Goal: Task Accomplishment & Management: Complete application form

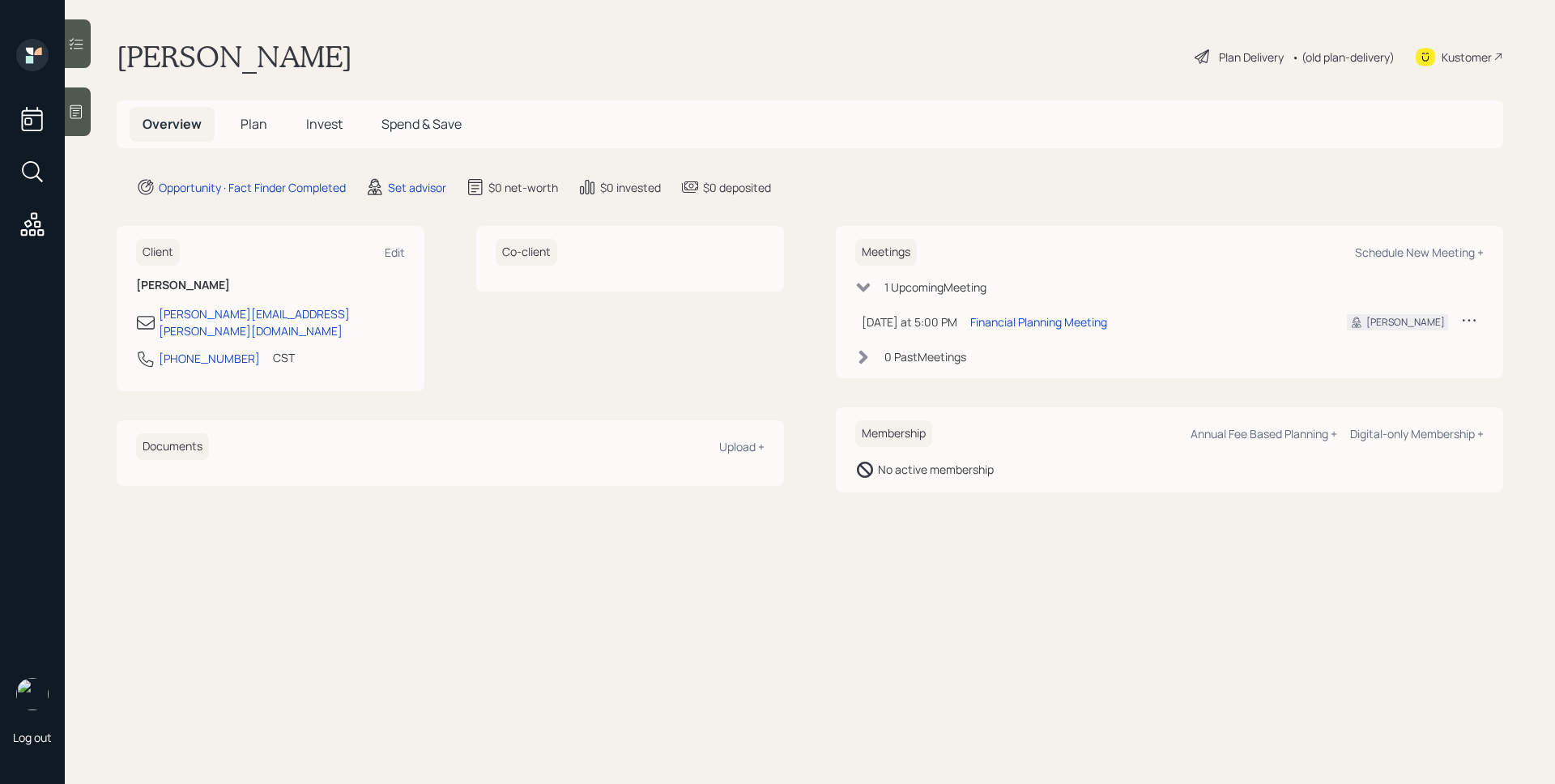
click at [402, 197] on main "[PERSON_NAME] Plan Delivery • (old plan-delivery) Kustomer Overview Plan Invest…" at bounding box center [810, 392] width 1491 height 784
click at [427, 191] on div "Set advisor" at bounding box center [417, 187] width 58 height 17
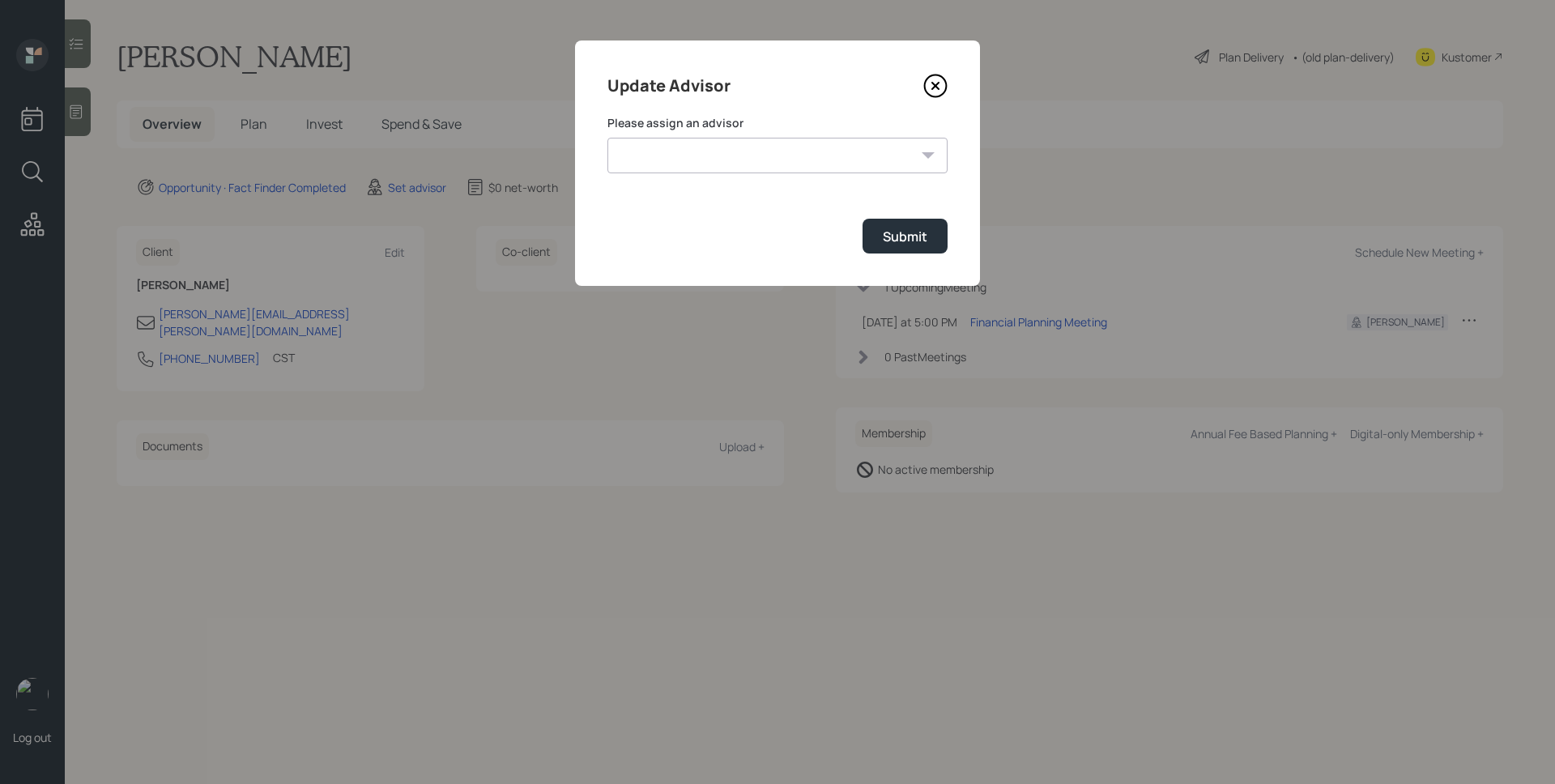
click at [713, 166] on select "[PERSON_NAME] [PERSON_NAME] [PERSON_NAME] End [PERSON_NAME] [PERSON_NAME] [PERS…" at bounding box center [777, 155] width 340 height 36
select select "d946c976-65aa-4529-ac9d-02c4f1114fc0"
click at [607, 137] on select "[PERSON_NAME] [PERSON_NAME] [PERSON_NAME] End [PERSON_NAME] [PERSON_NAME] [PERS…" at bounding box center [777, 155] width 340 height 36
click at [890, 245] on div "Submit" at bounding box center [905, 236] width 44 height 18
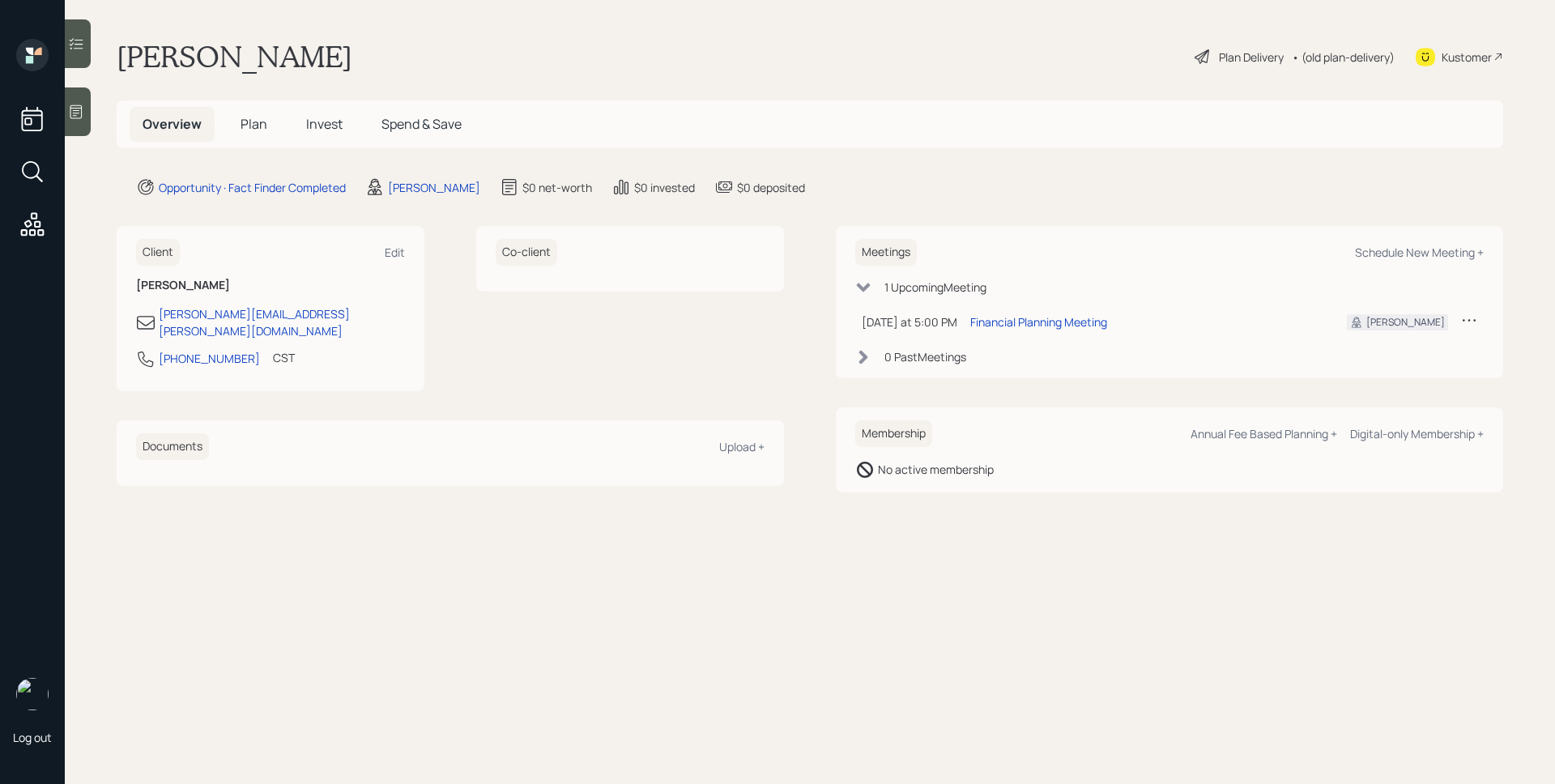
click at [78, 113] on icon at bounding box center [76, 112] width 12 height 14
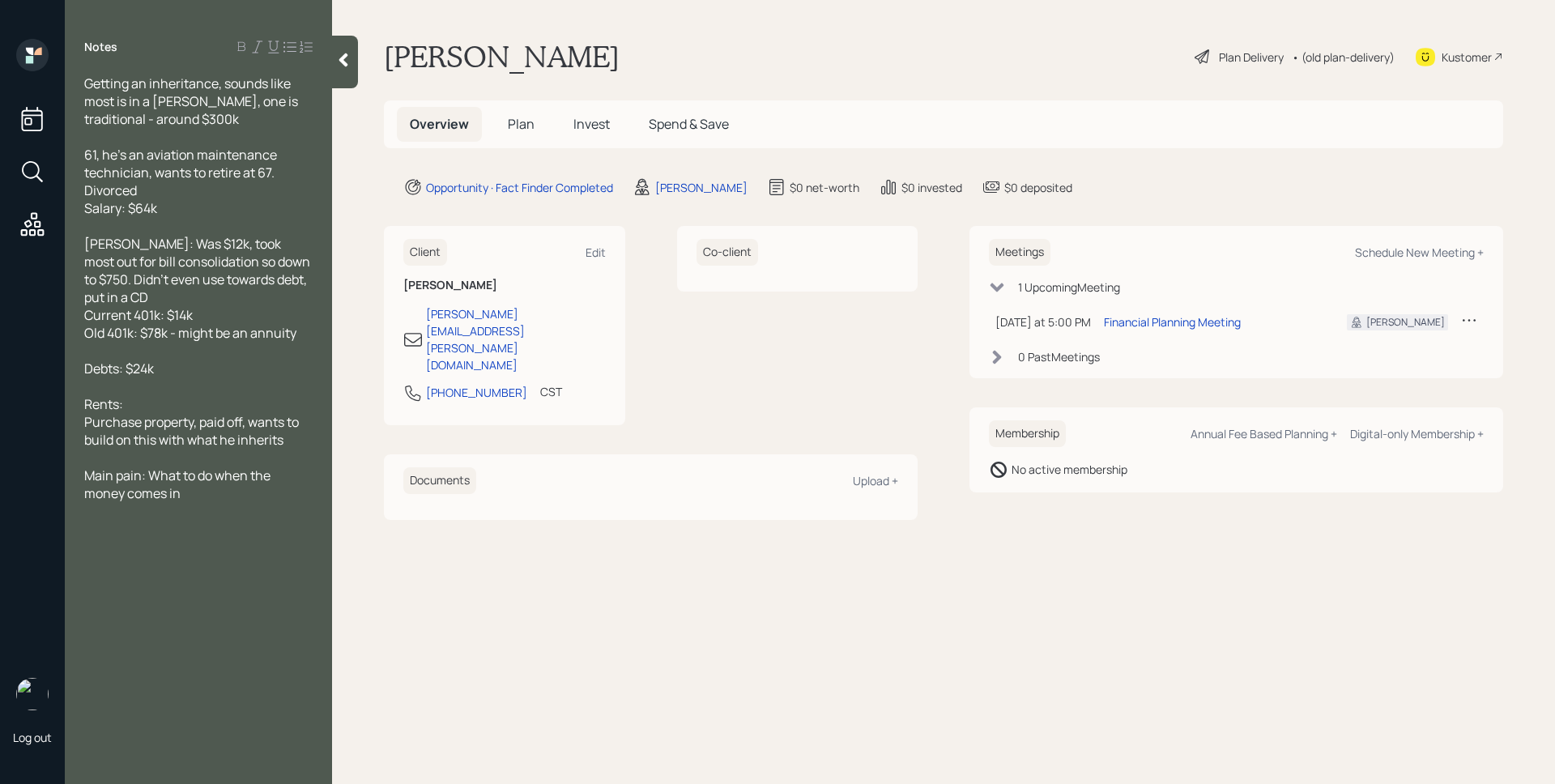
click at [509, 123] on span "Plan" at bounding box center [521, 123] width 26 height 18
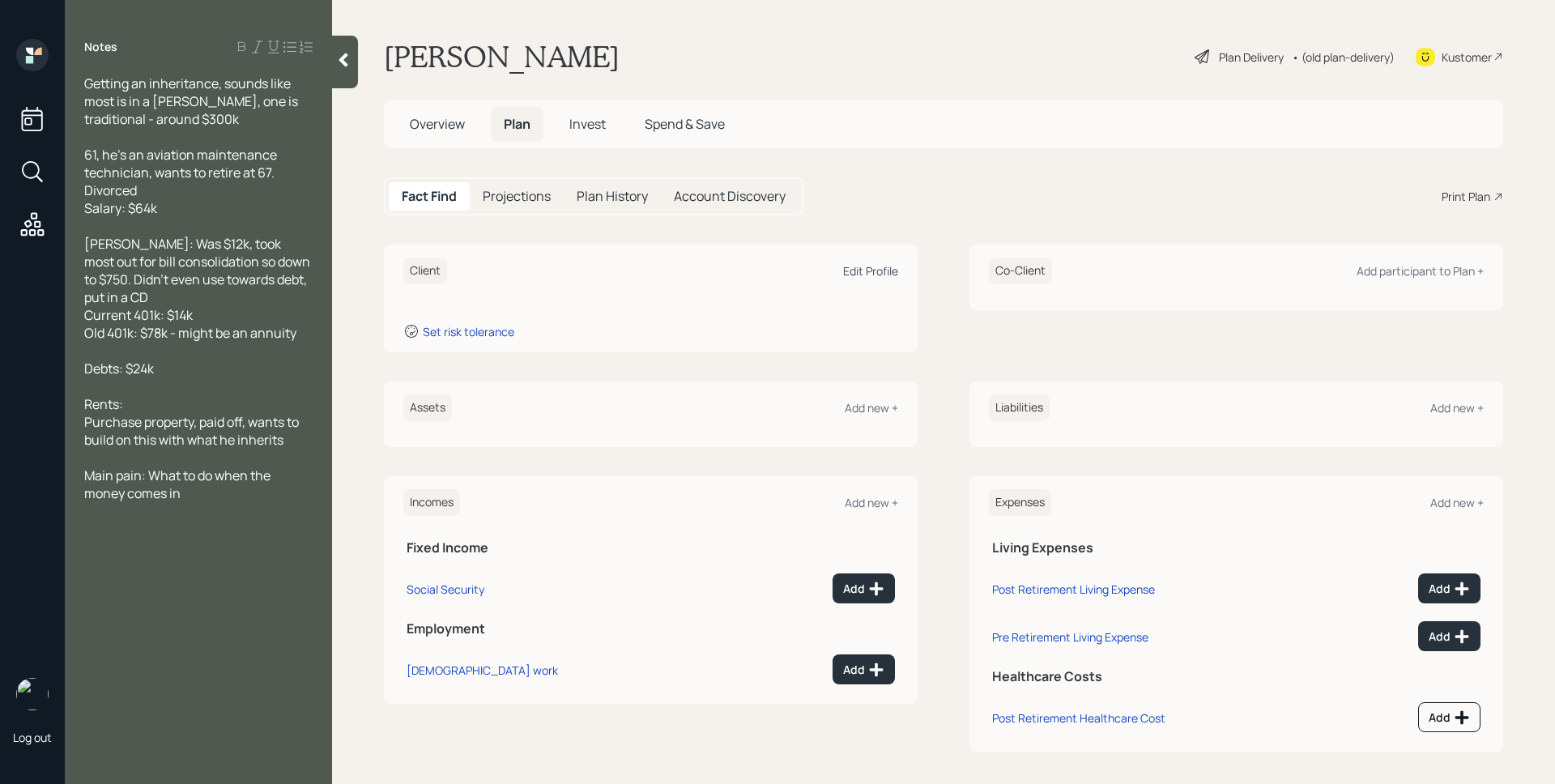
click at [843, 272] on div "Edit Profile" at bounding box center [871, 271] width 56 height 15
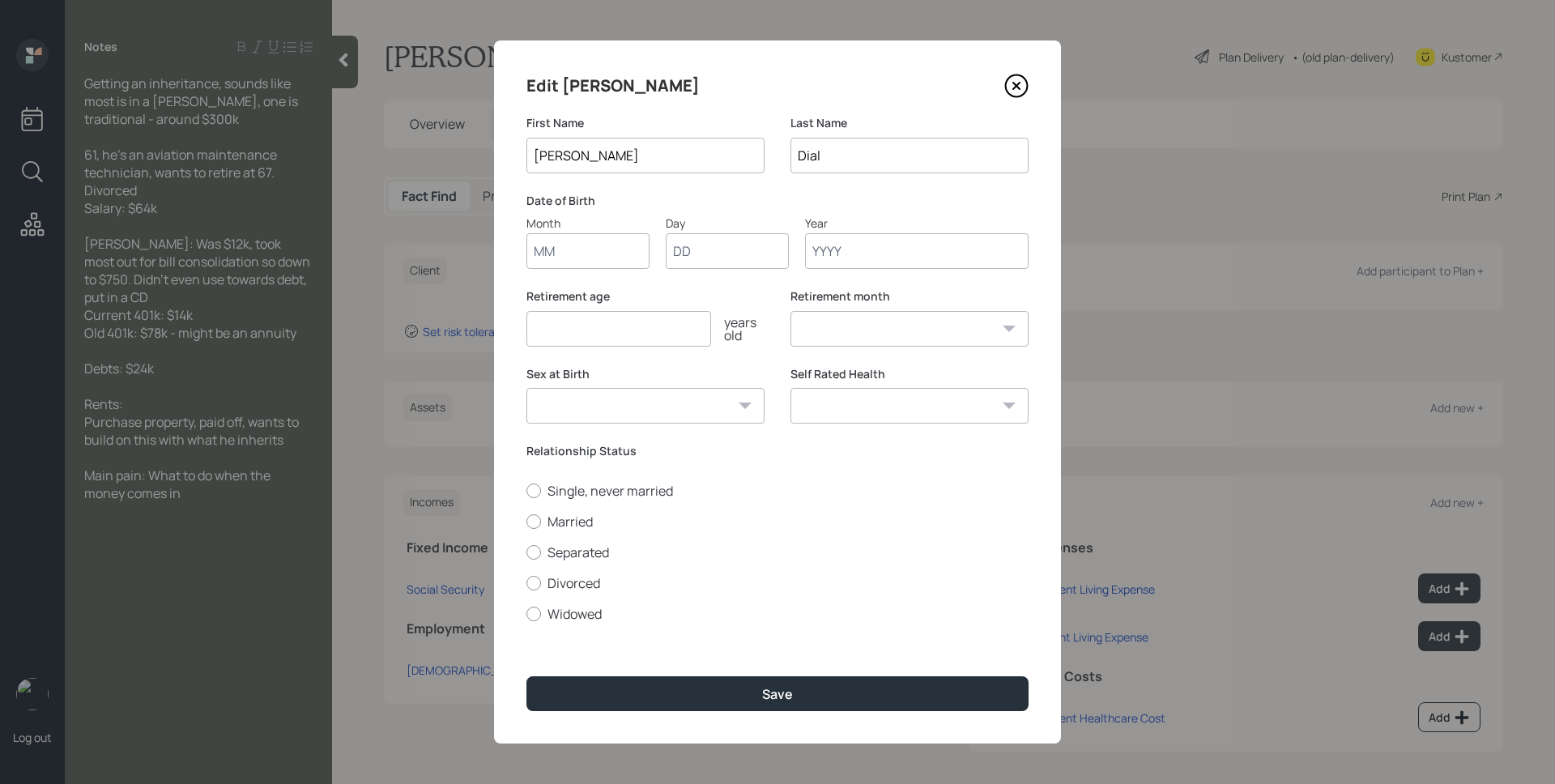
click at [594, 239] on input "Month" at bounding box center [587, 251] width 123 height 36
type input "01"
type input "1964"
select select "1"
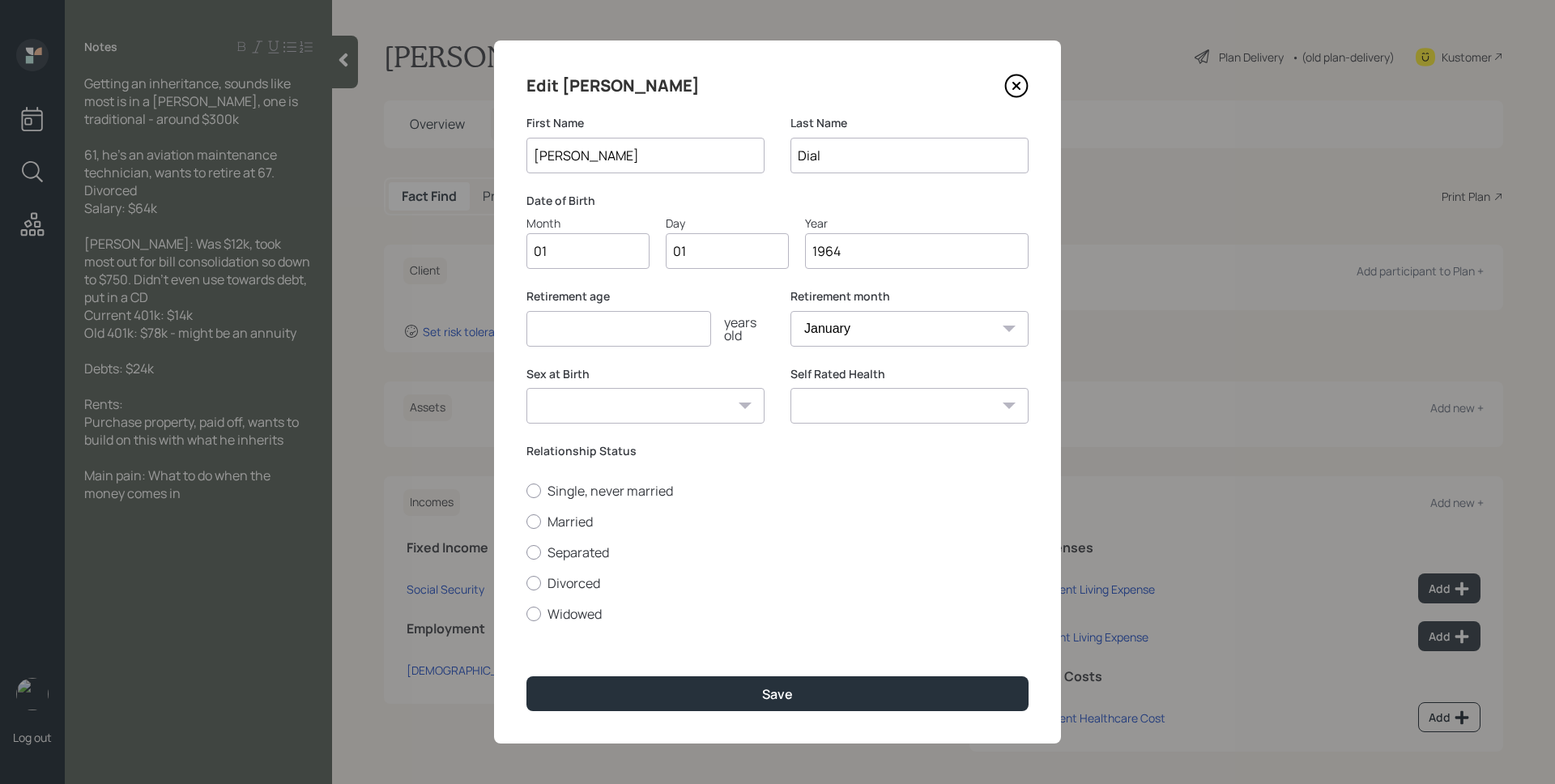
type input "1964"
type input "67"
click at [564, 584] on label "Divorced" at bounding box center [778, 583] width 503 height 18
click at [526, 584] on input "Divorced" at bounding box center [526, 583] width 1 height 1
radio input "true"
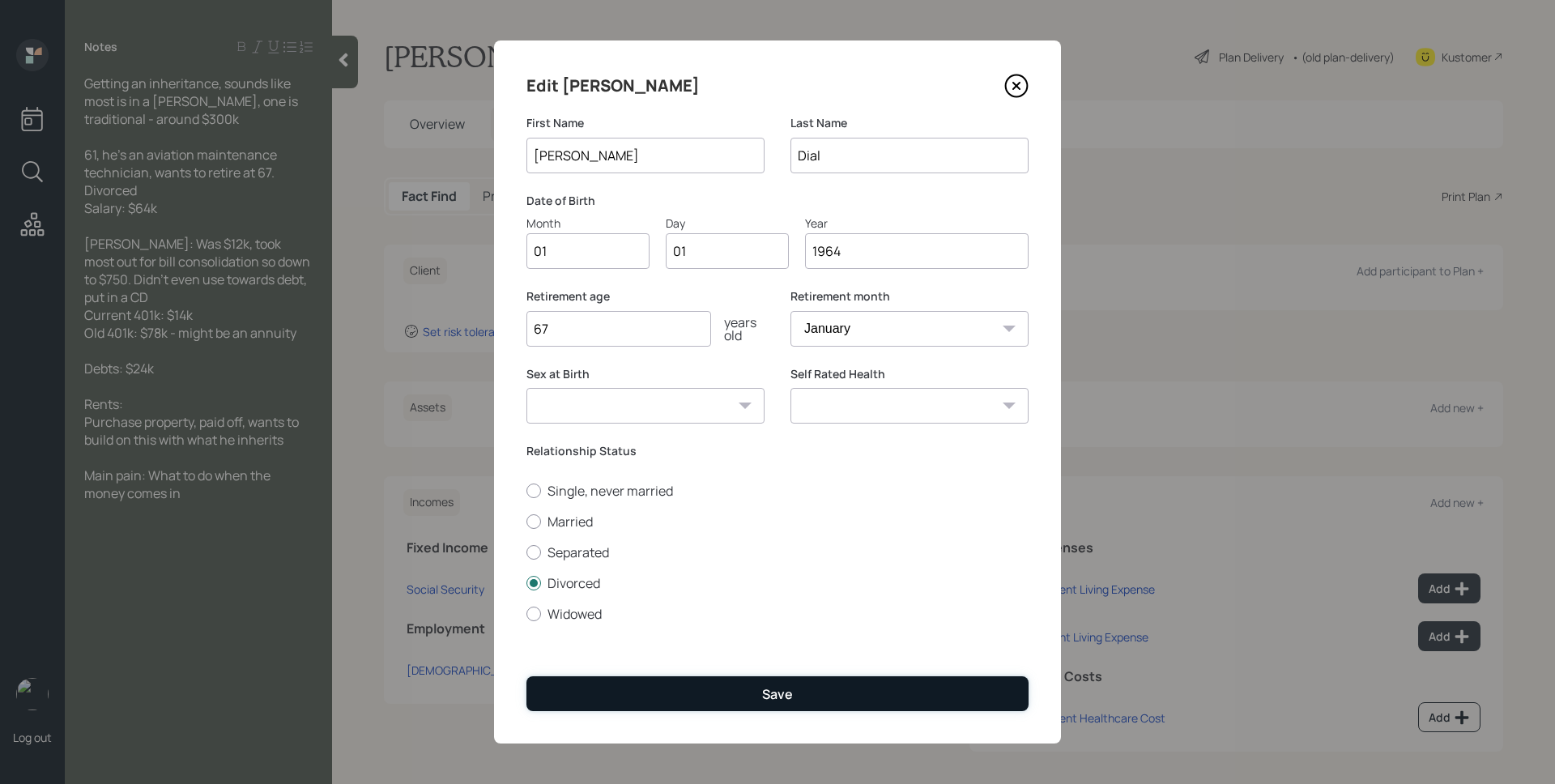
click at [691, 692] on button "Save" at bounding box center [778, 694] width 503 height 35
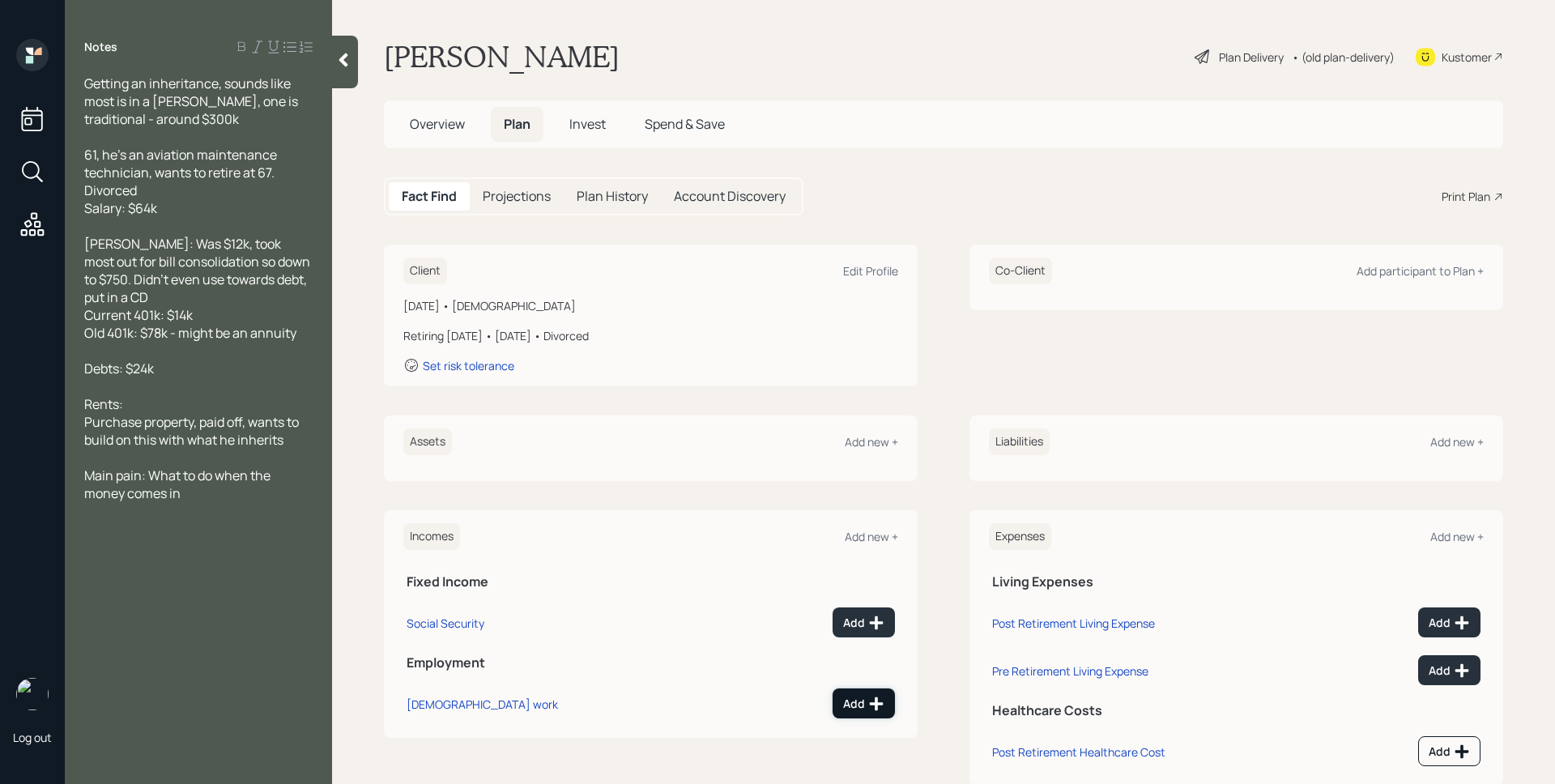
click at [881, 698] on button "Add" at bounding box center [864, 704] width 62 height 30
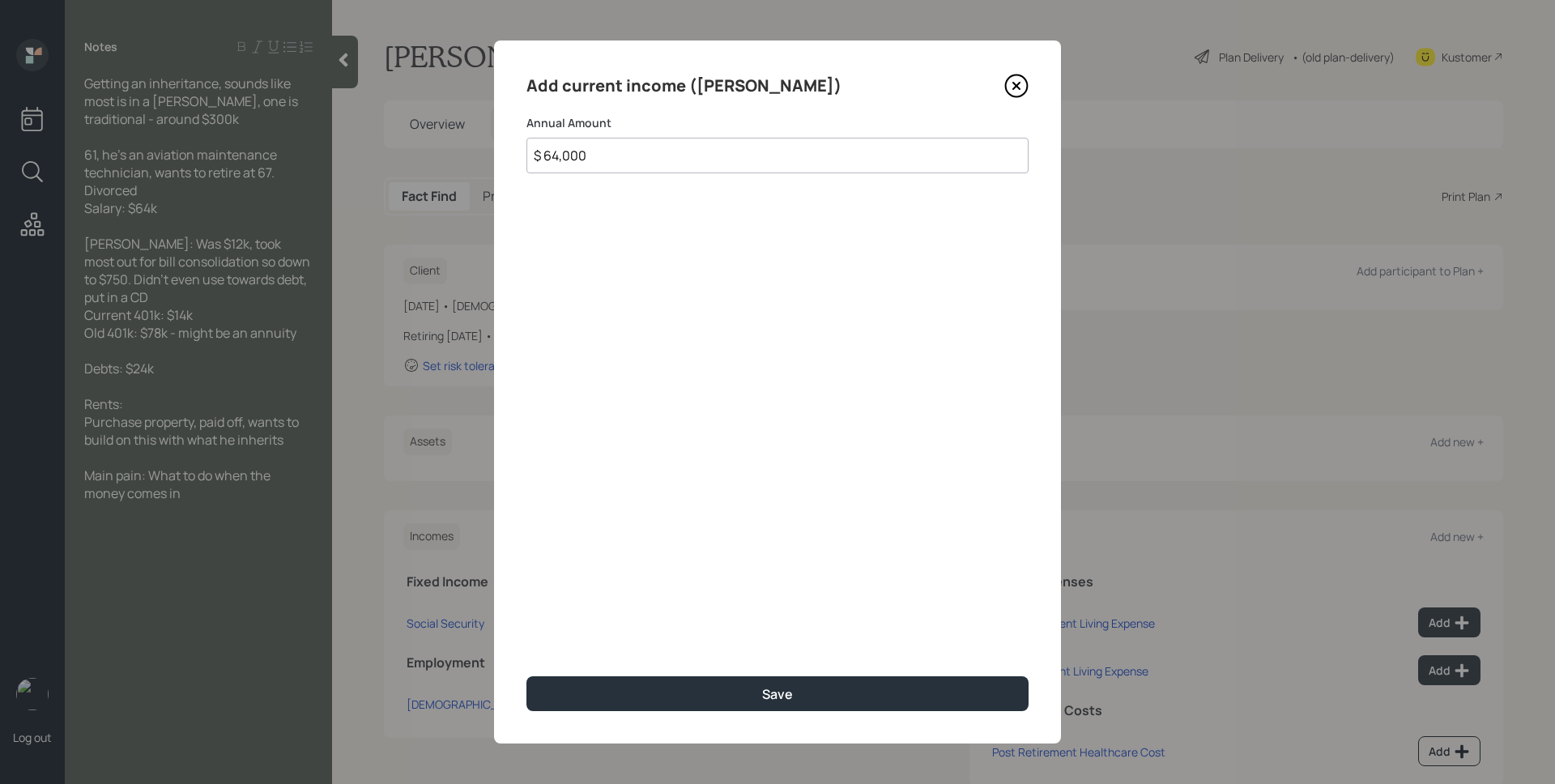
type input "$ 64,000"
click at [526, 677] on button "Save" at bounding box center [778, 694] width 503 height 35
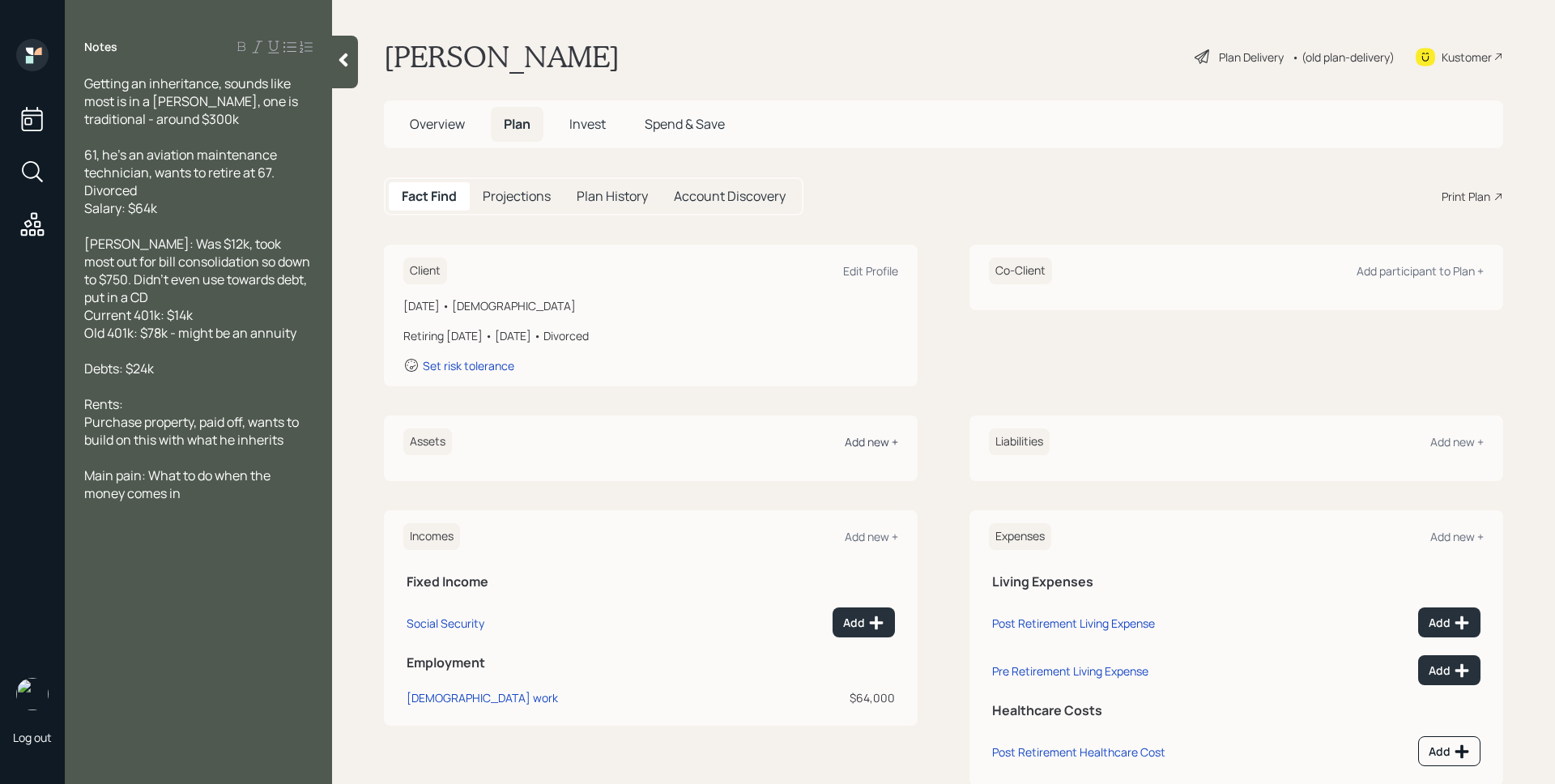
click at [886, 434] on div "Add new +" at bounding box center [872, 441] width 54 height 15
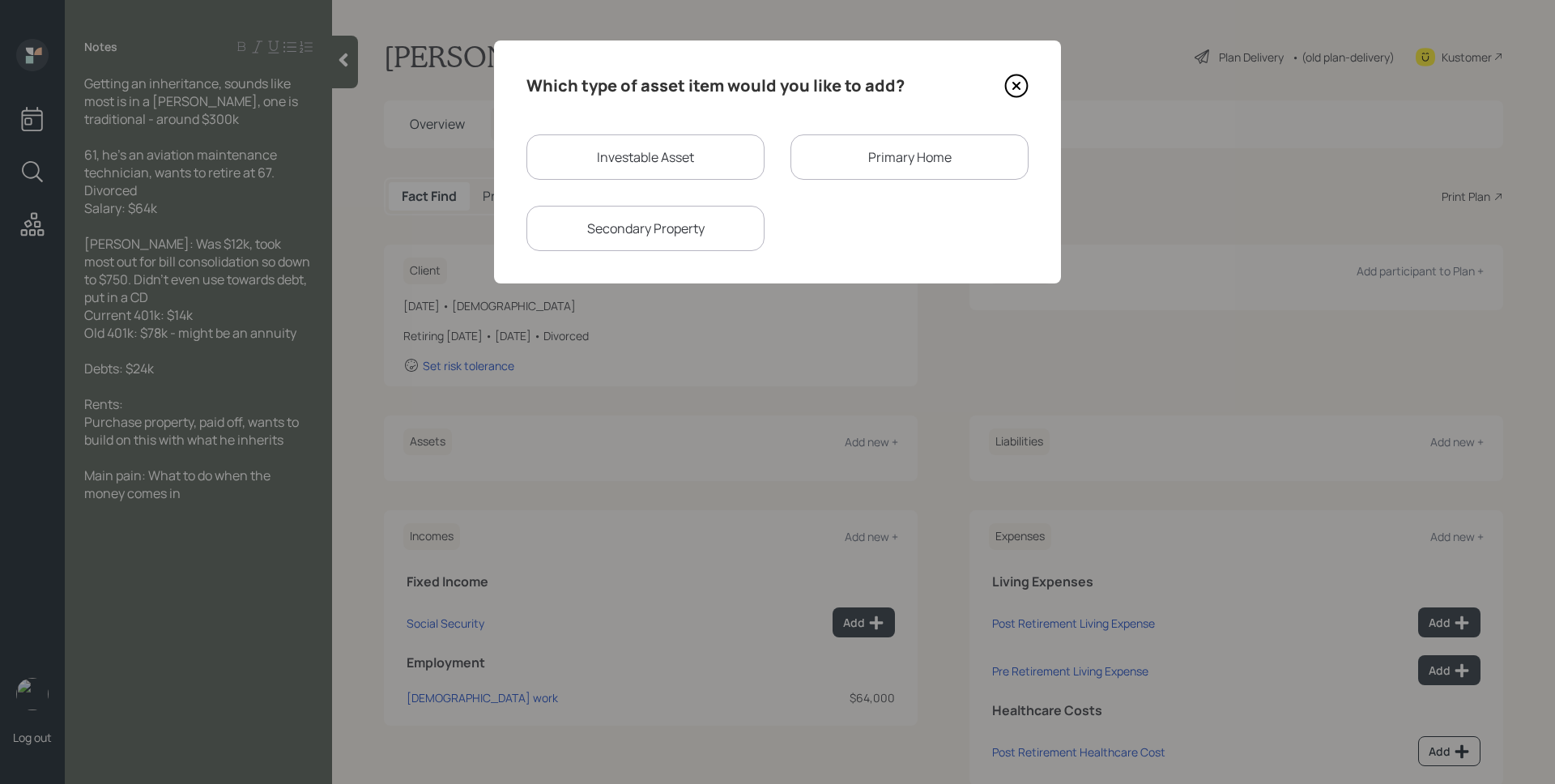
click at [656, 154] on div "Investable Asset" at bounding box center [645, 157] width 238 height 45
select select "taxable"
select select "balanced"
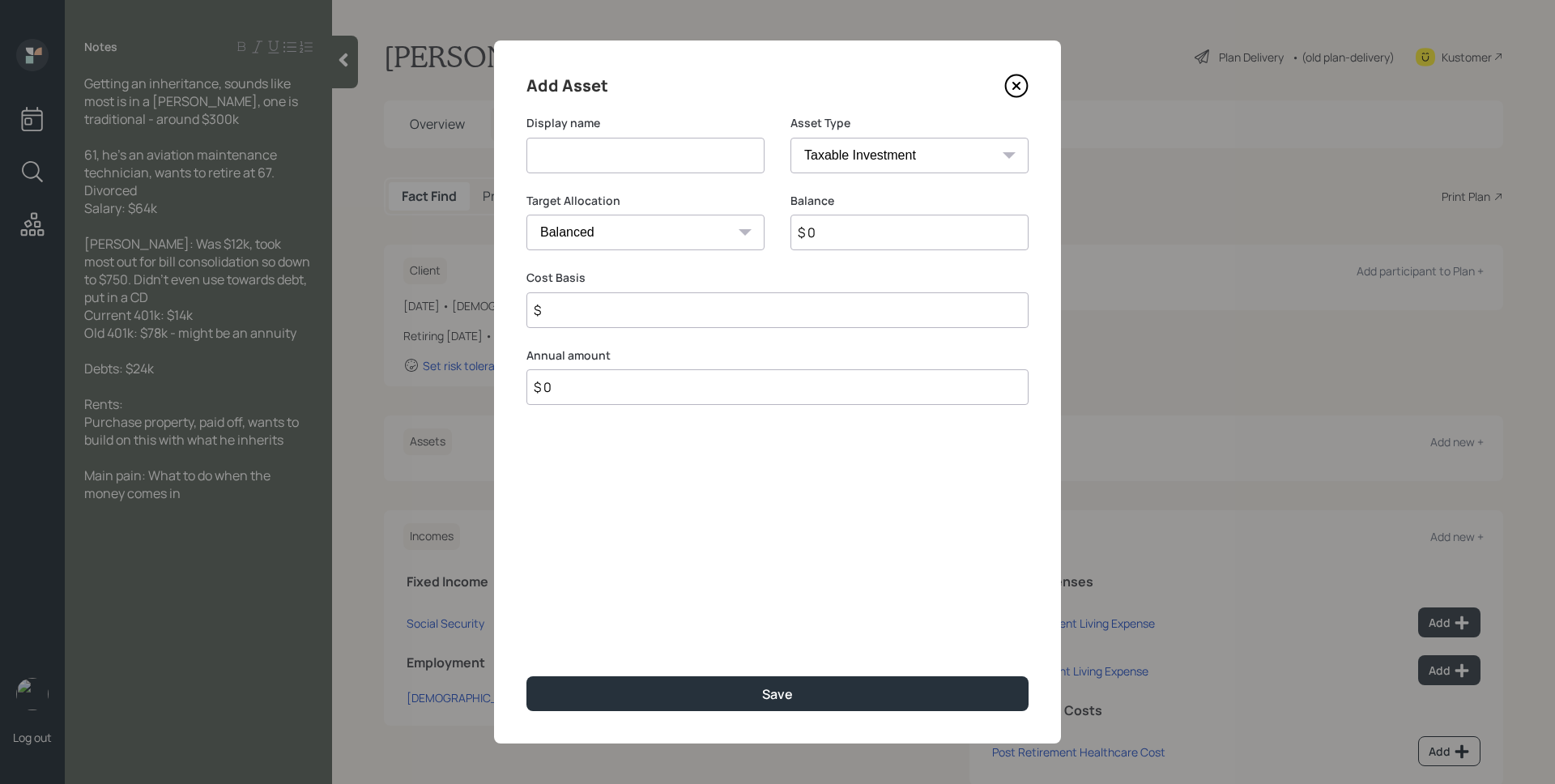
click at [656, 154] on input at bounding box center [645, 155] width 238 height 36
type input "Roth IRA"
click at [859, 150] on select "SEP IRA IRA Roth IRA 401(k) Roth 401(k) 403(b) Roth 403(b) 457(b) Roth 457(b) H…" at bounding box center [909, 155] width 238 height 36
select select "roth_ira"
click at [791, 137] on select "SEP IRA IRA Roth IRA 401(k) Roth 401(k) 403(b) Roth 403(b) 457(b) Roth 457(b) H…" at bounding box center [909, 155] width 238 height 36
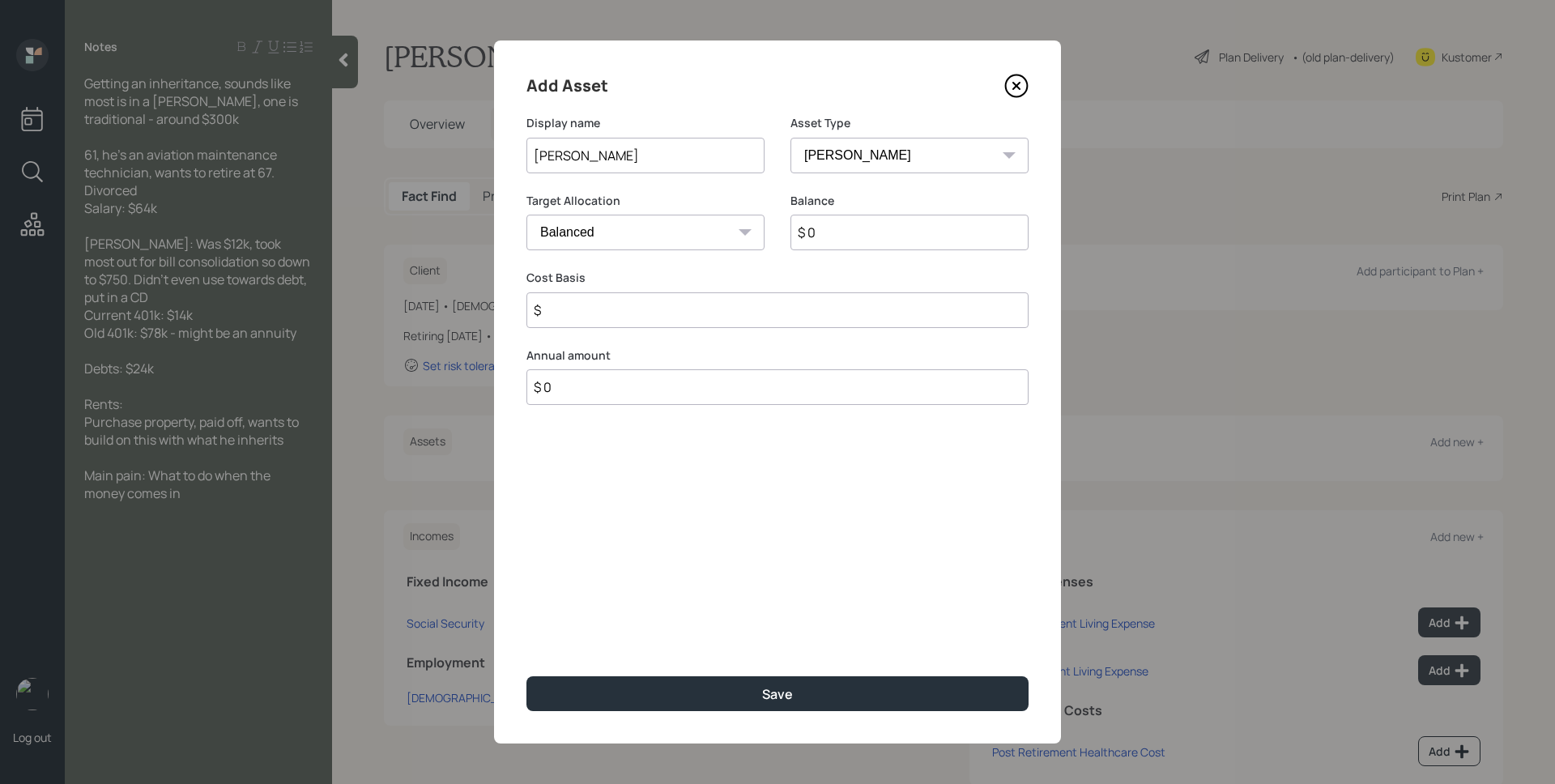
type input "$"
click at [839, 230] on input "$ 0" at bounding box center [909, 232] width 238 height 36
type input "$ 750"
type input "$ 0"
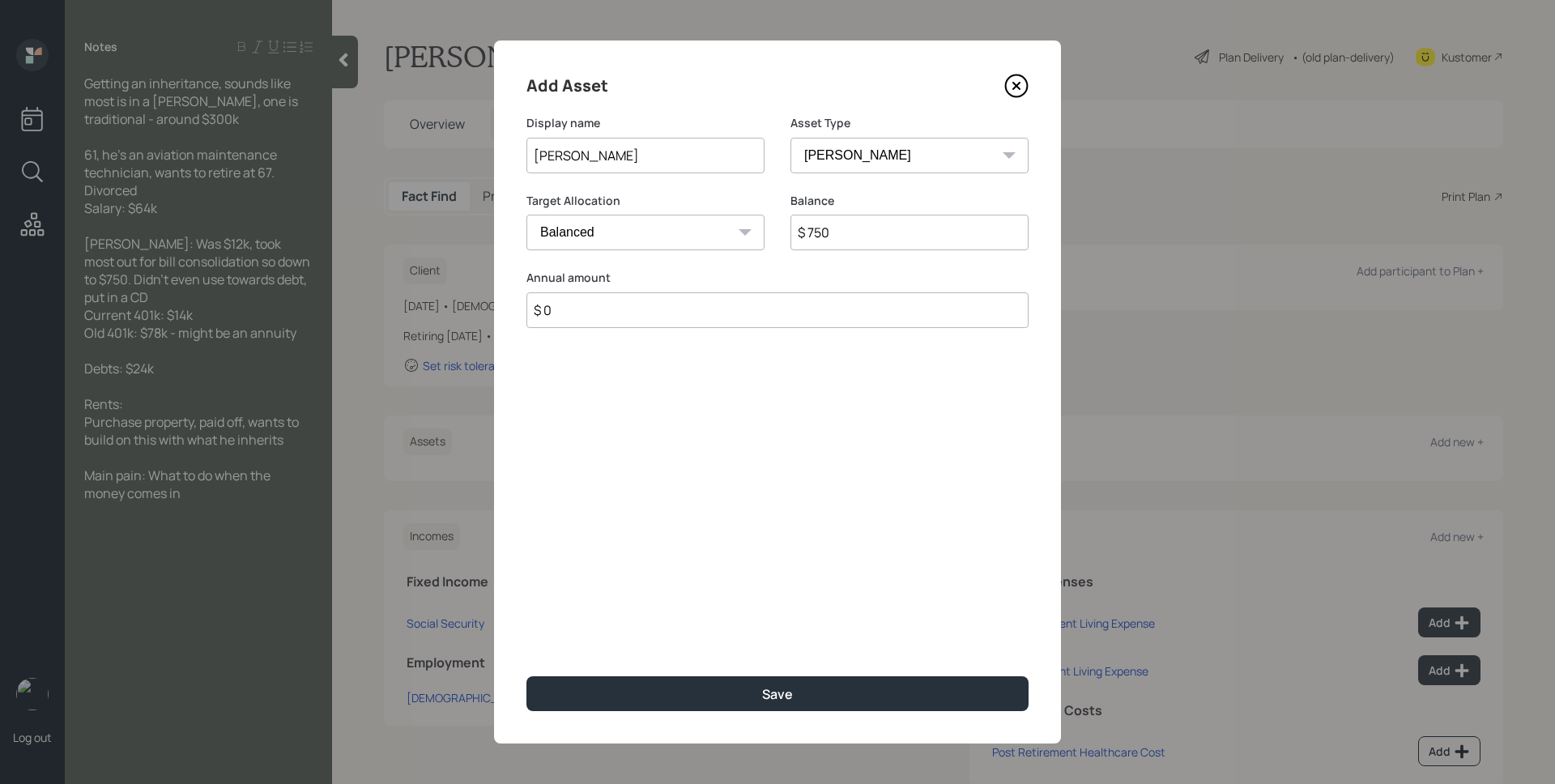
click at [526, 677] on button "Save" at bounding box center [778, 694] width 503 height 35
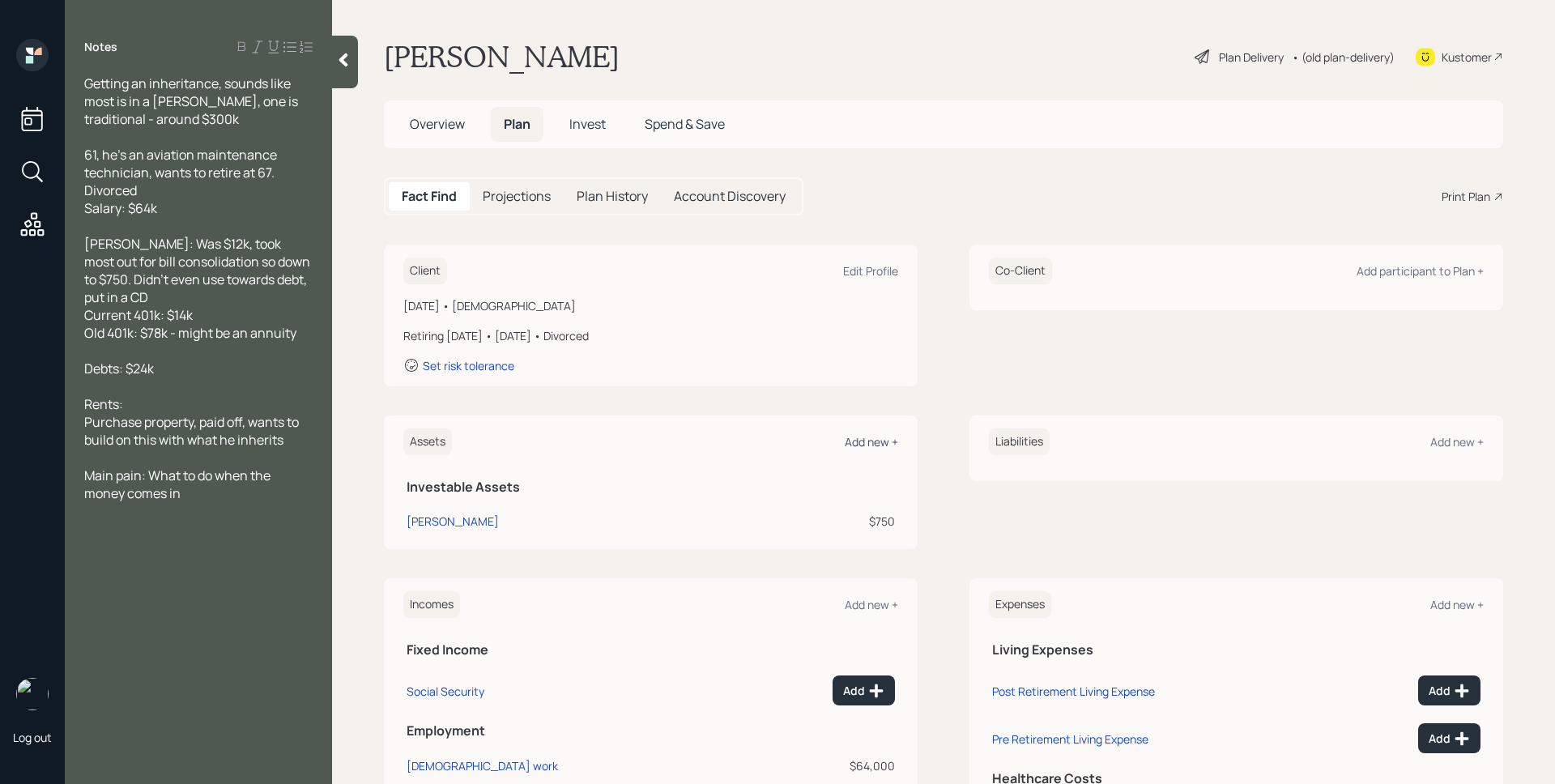
click at [886, 445] on div "Add new +" at bounding box center [872, 441] width 54 height 15
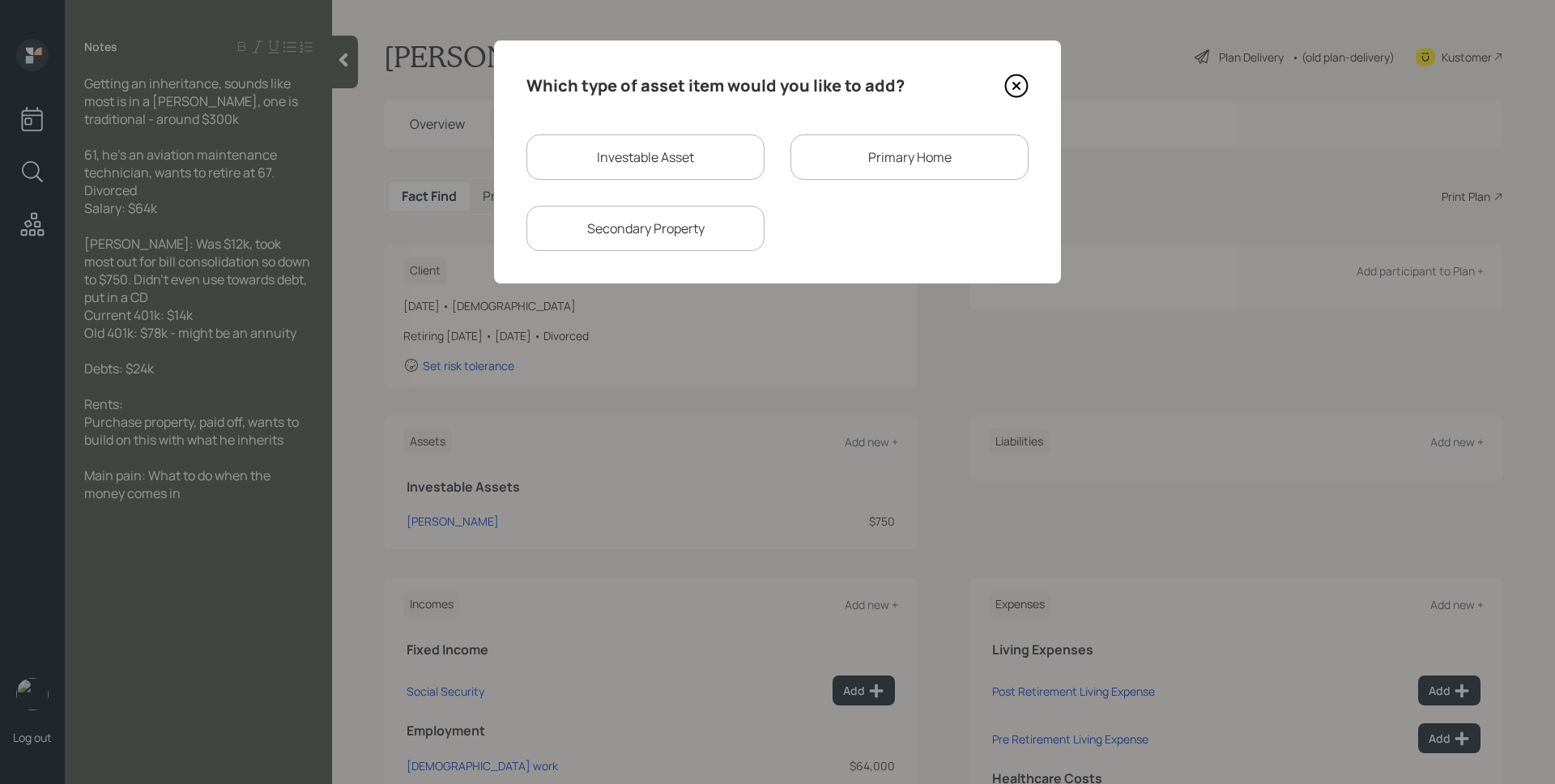
click at [683, 142] on div "Investable Asset" at bounding box center [645, 157] width 238 height 45
select select "taxable"
select select "balanced"
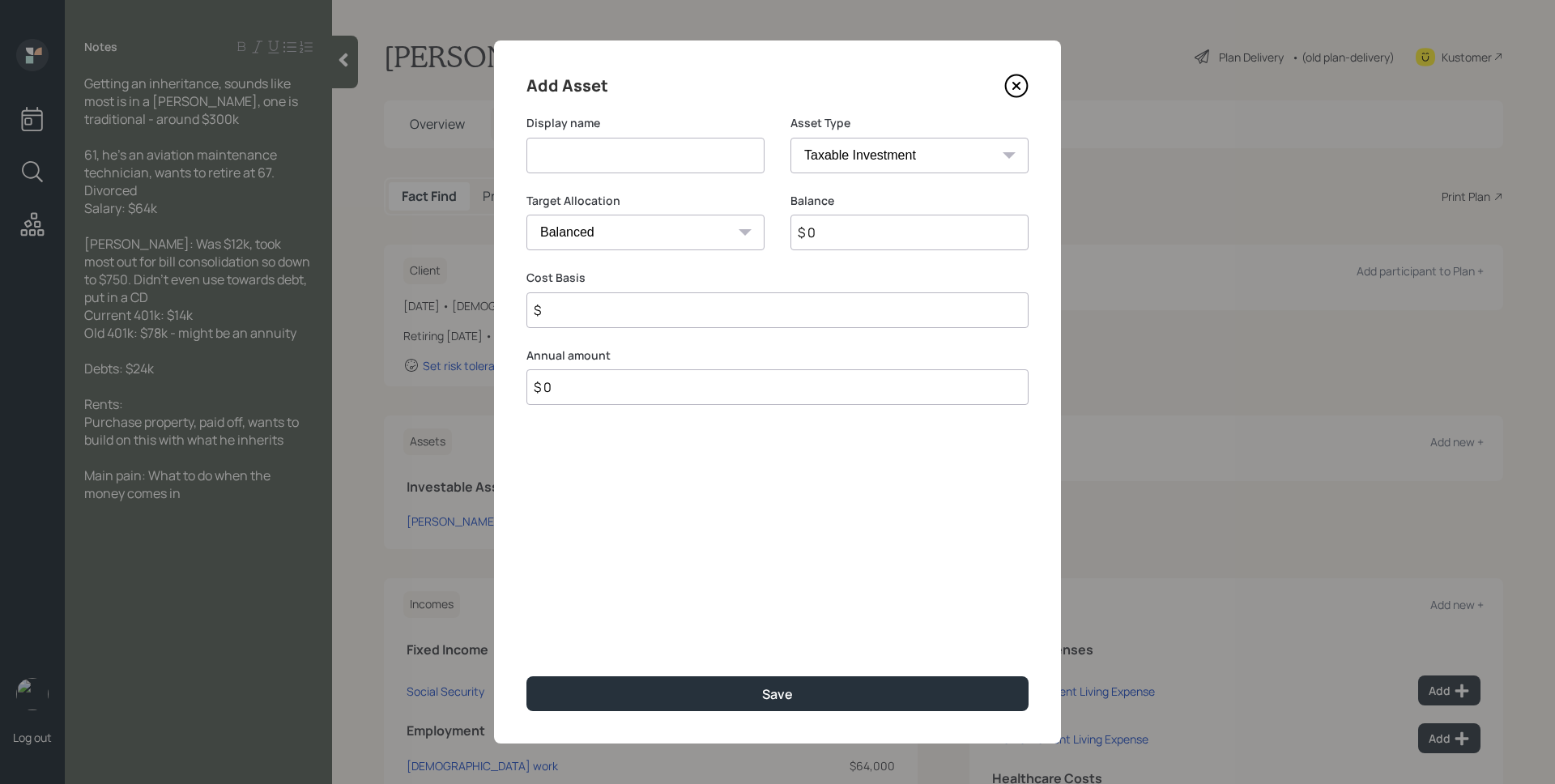
click at [675, 149] on input at bounding box center [645, 155] width 238 height 36
type input "Current 401k"
click at [895, 152] on select "SEP IRA IRA Roth IRA 401(k) Roth 401(k) 403(b) Roth 403(b) 457(b) Roth 457(b) H…" at bounding box center [909, 155] width 238 height 36
select select "company_sponsored"
click at [791, 137] on select "SEP IRA IRA Roth IRA 401(k) Roth 401(k) 403(b) Roth 403(b) 457(b) Roth 457(b) H…" at bounding box center [909, 155] width 238 height 36
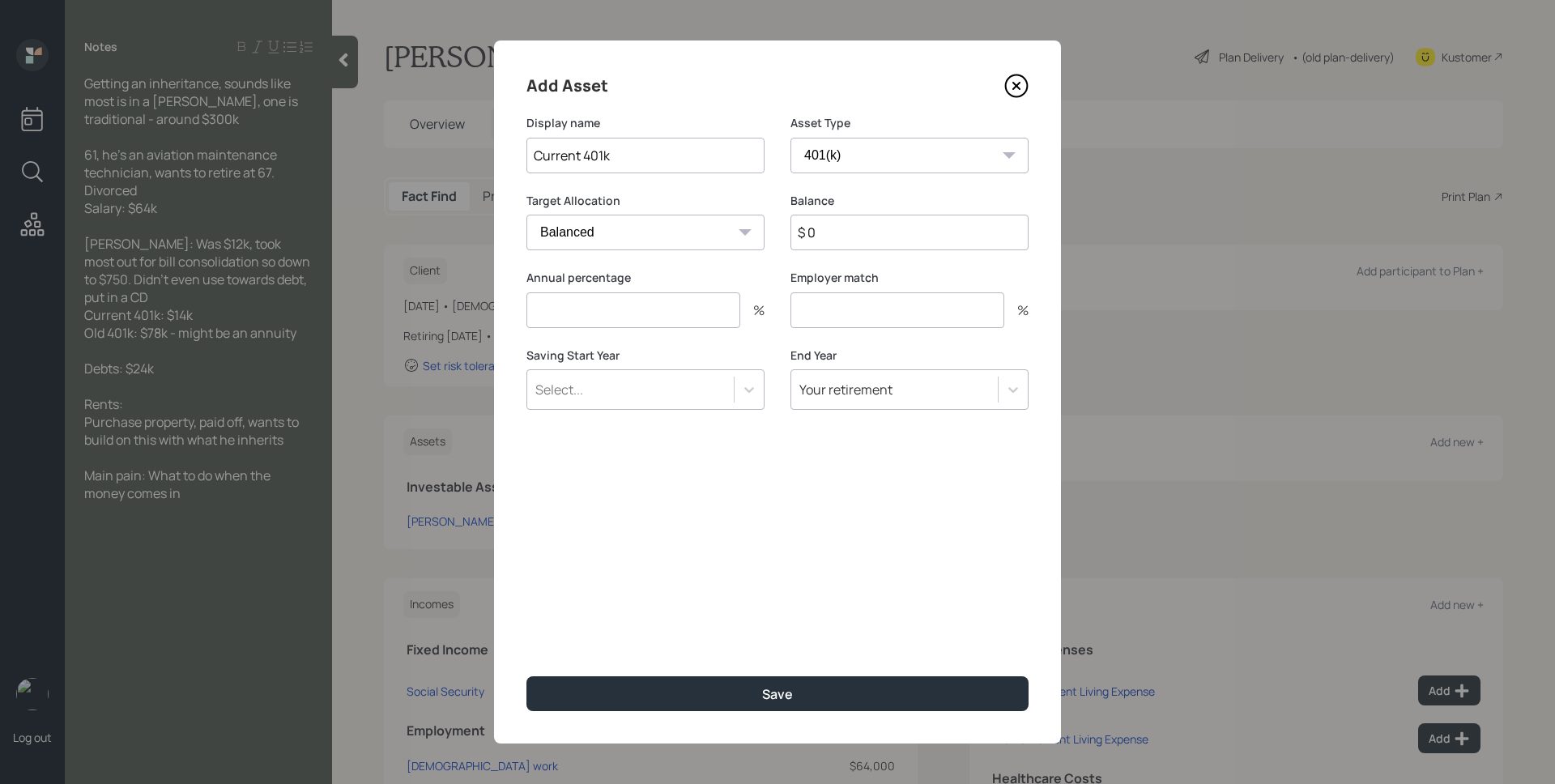
click at [868, 224] on input "$ 0" at bounding box center [909, 232] width 238 height 36
type input "$ 14,000"
type input "0"
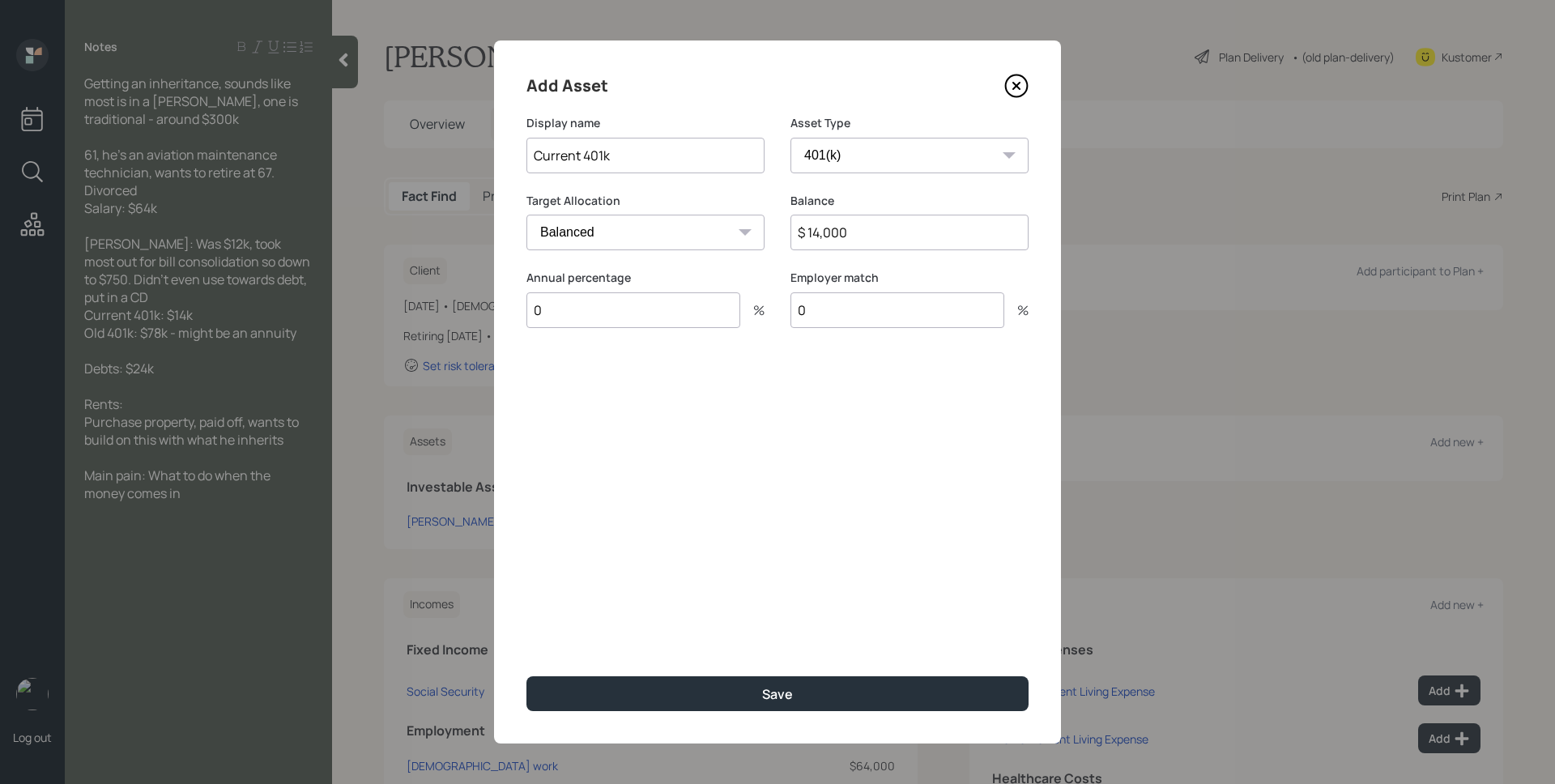
click at [526, 677] on button "Save" at bounding box center [778, 694] width 503 height 35
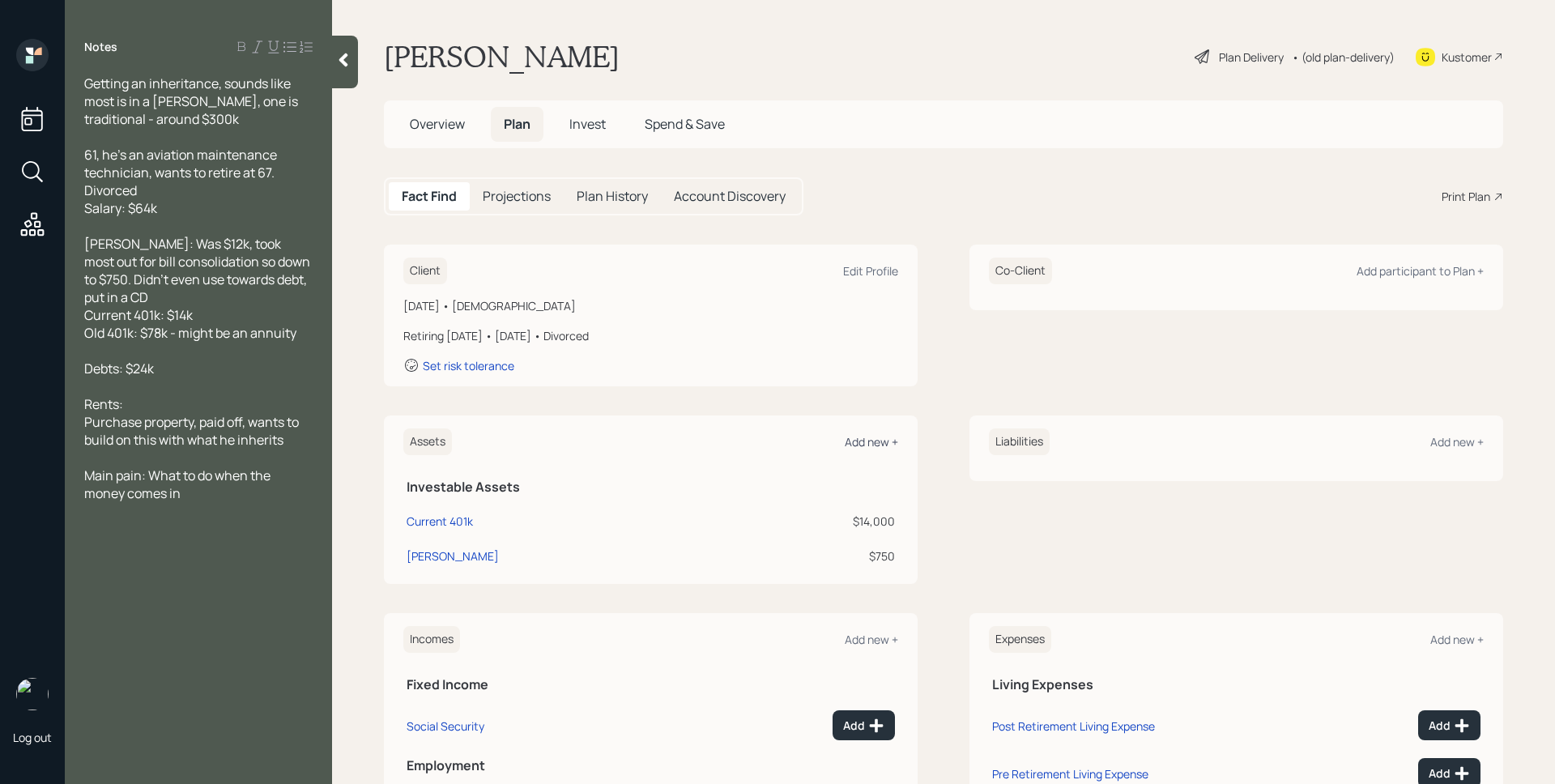
click at [873, 449] on div "Add new +" at bounding box center [872, 441] width 54 height 15
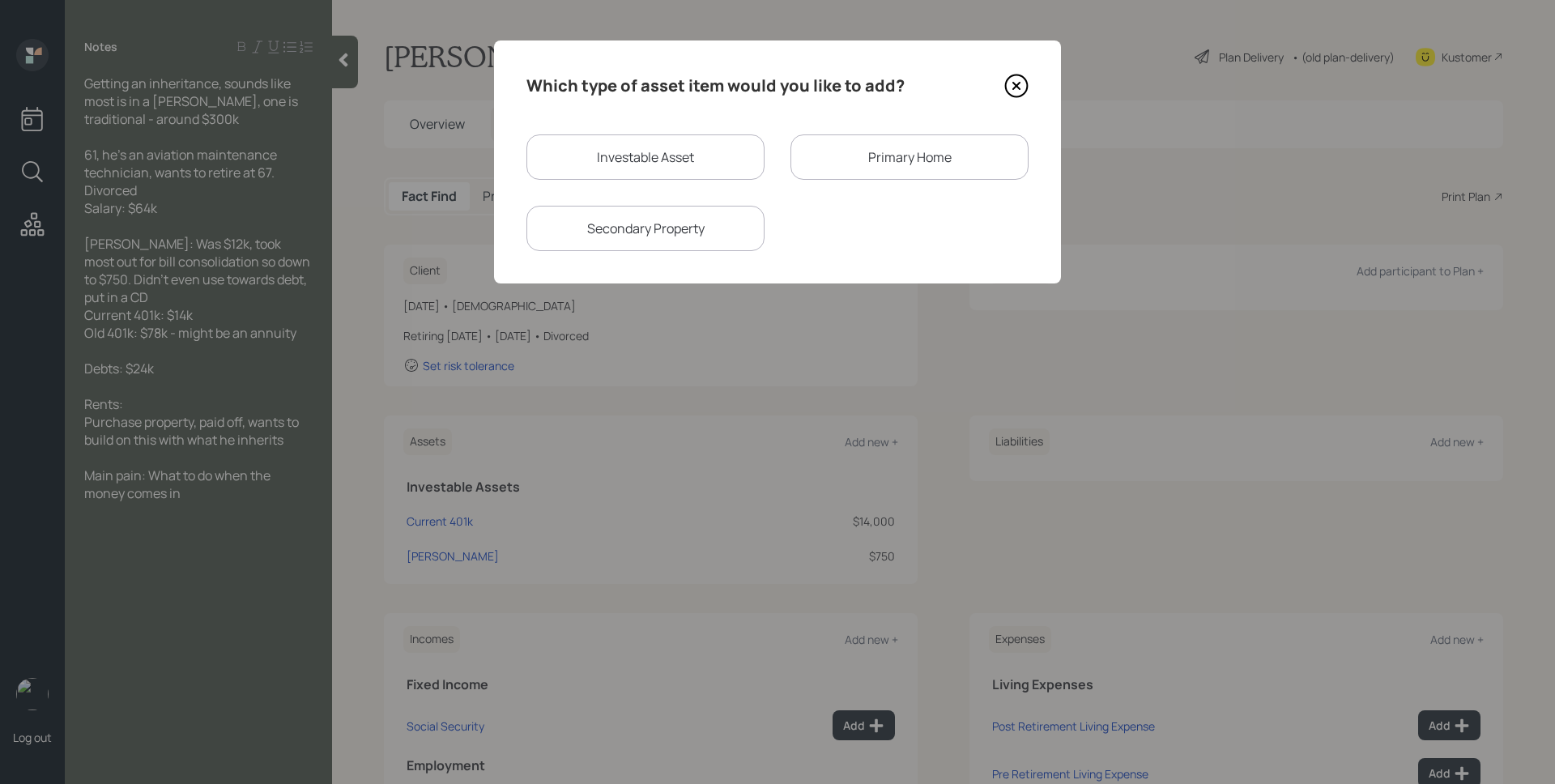
click at [700, 153] on div "Investable Asset" at bounding box center [645, 157] width 238 height 45
select select "taxable"
select select "balanced"
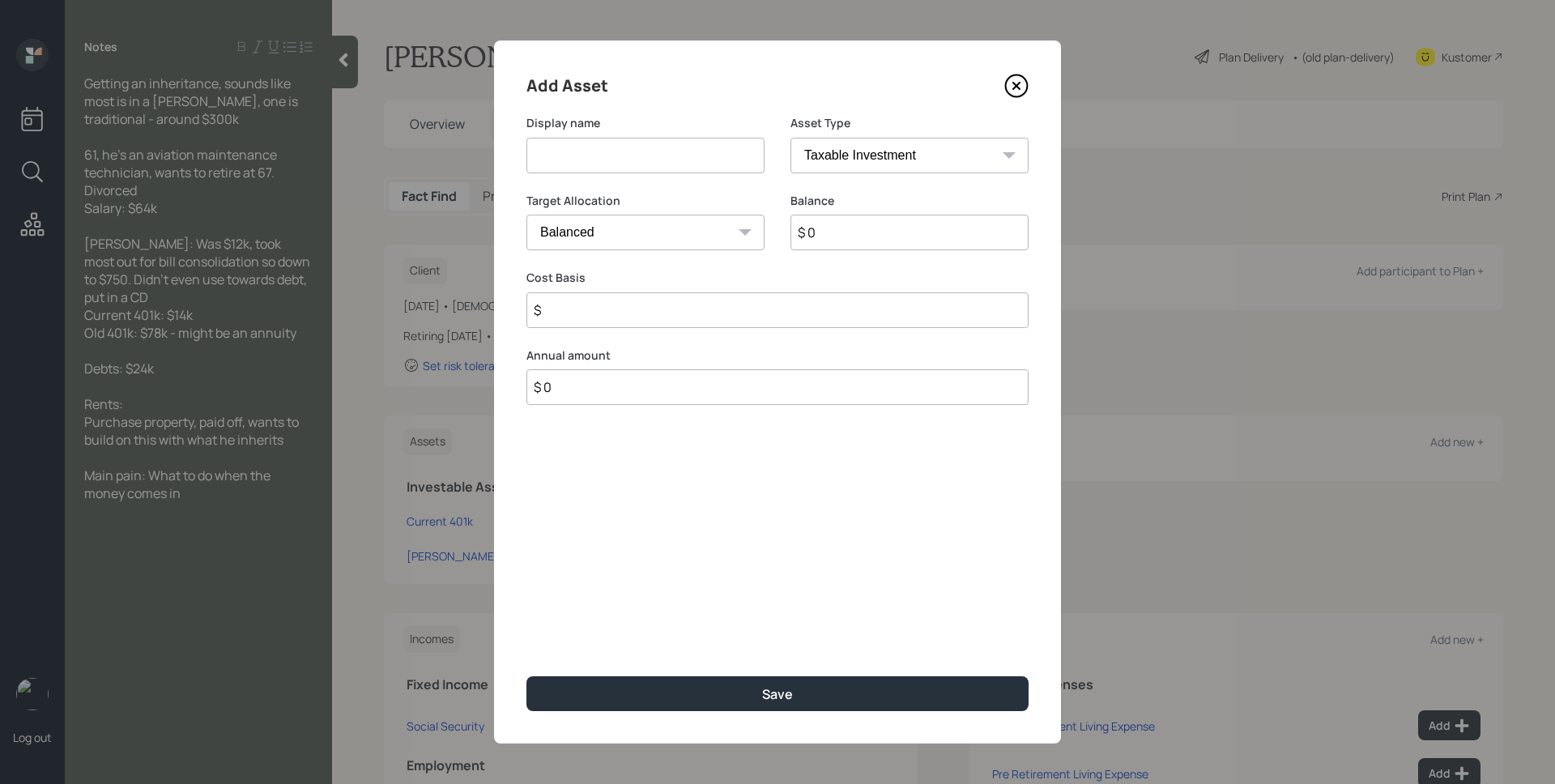
click at [699, 152] on input at bounding box center [645, 155] width 238 height 36
type input "Old 401k"
click at [849, 150] on select "SEP IRA IRA Roth IRA 401(k) Roth 401(k) 403(b) Roth 403(b) 457(b) Roth 457(b) H…" at bounding box center [909, 155] width 238 height 36
select select "ira"
click at [791, 137] on select "SEP IRA IRA Roth IRA 401(k) Roth 401(k) 403(b) Roth 403(b) 457(b) Roth 457(b) H…" at bounding box center [909, 155] width 238 height 36
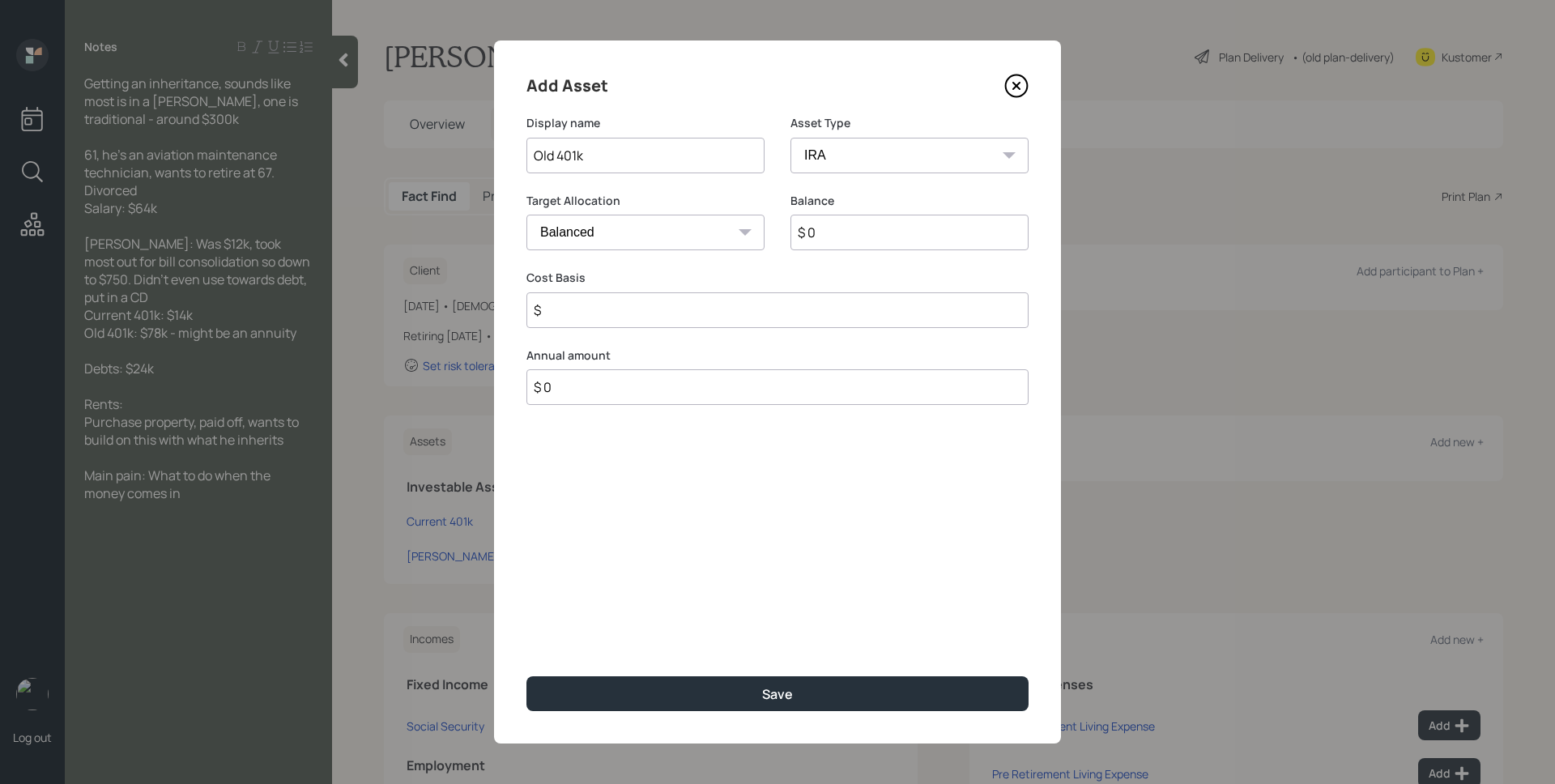
type input "$"
click at [845, 246] on input "$ 0" at bounding box center [909, 232] width 238 height 36
type input "$ 78,000"
type input "$ 0"
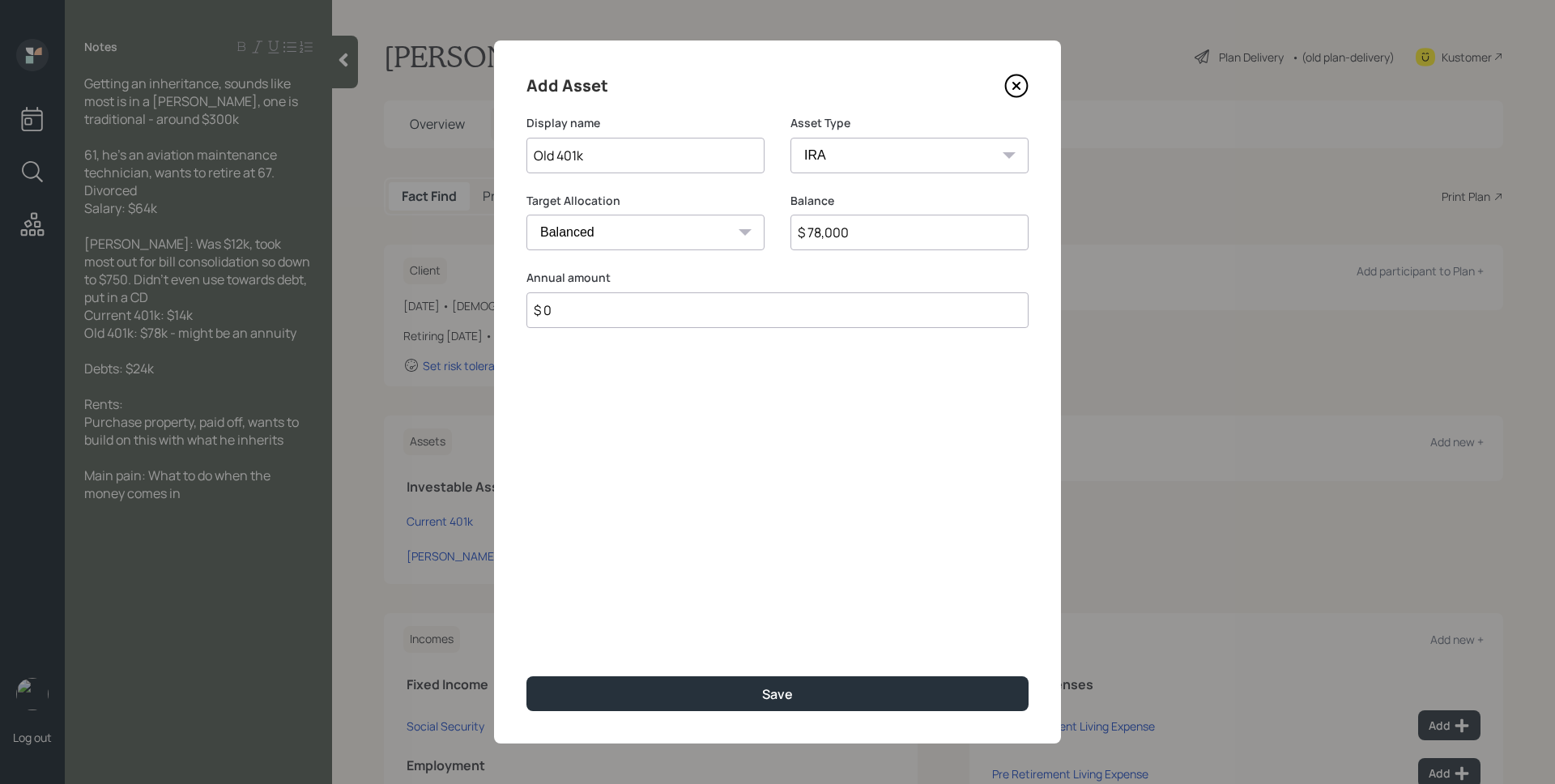
click at [526, 677] on button "Save" at bounding box center [778, 694] width 503 height 35
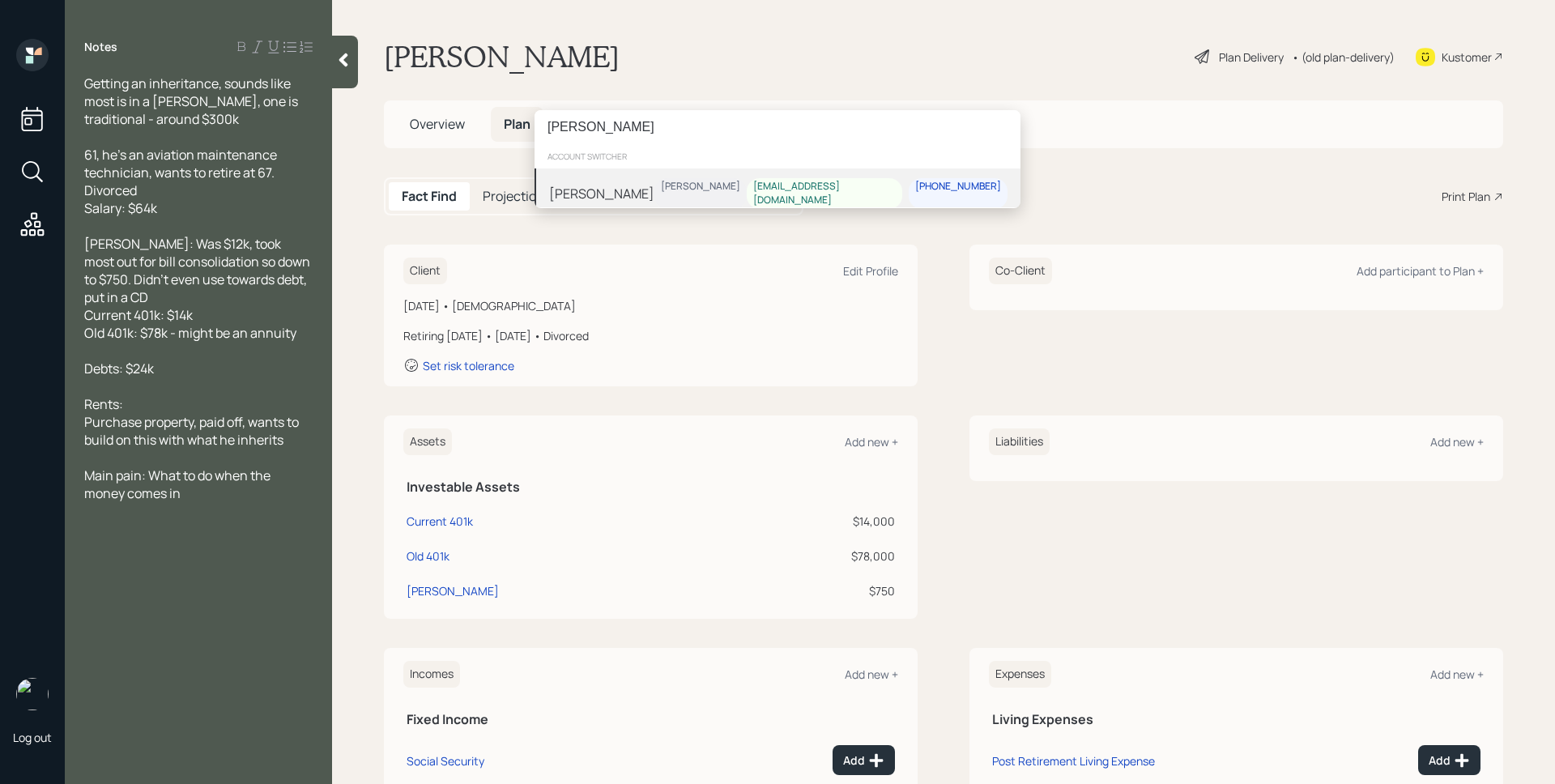
type input "oliver eric"
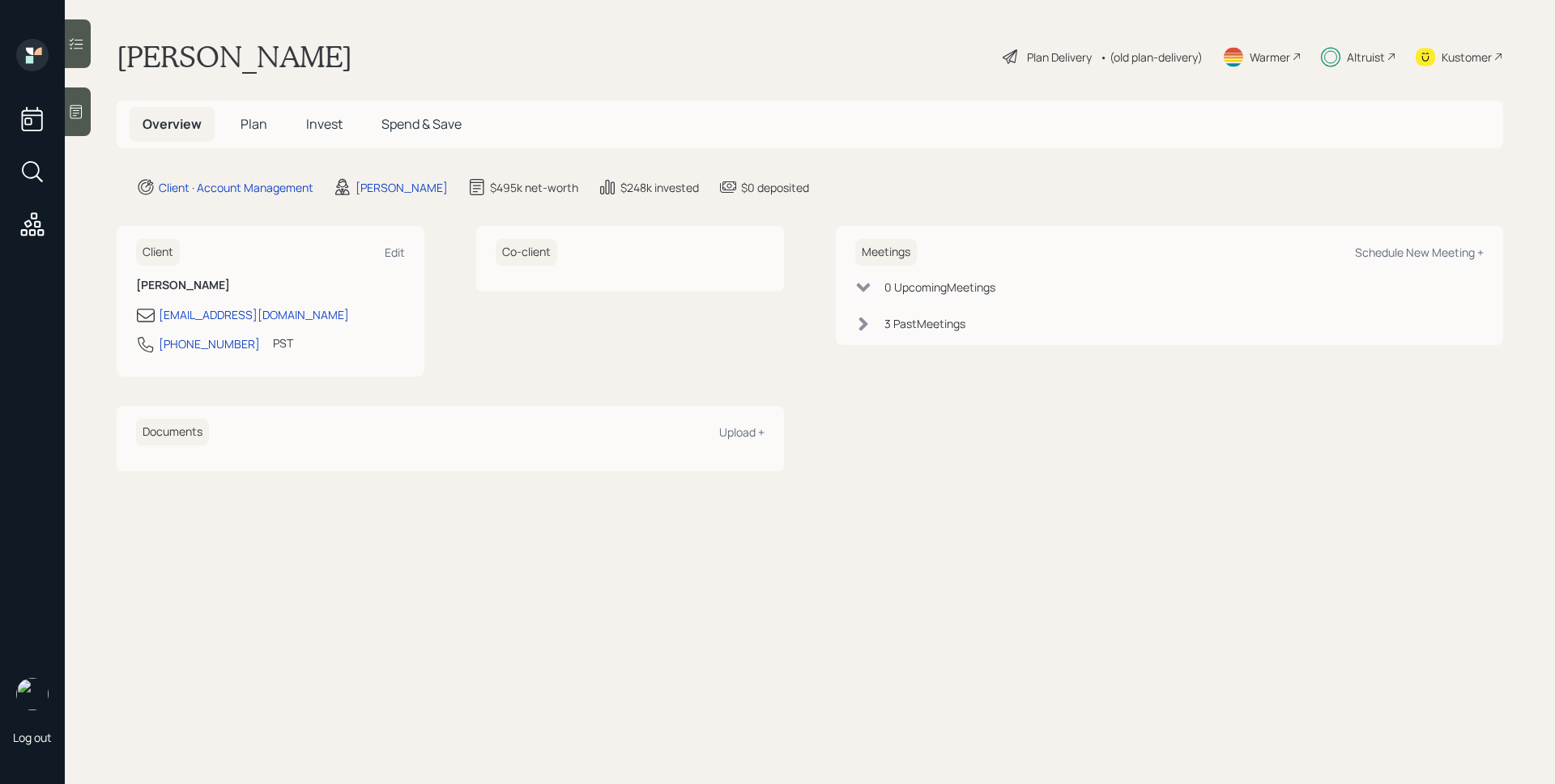
click at [1369, 62] on div "Altruist" at bounding box center [1366, 57] width 38 height 17
